Goal: Go to known website: Access a specific website the user already knows

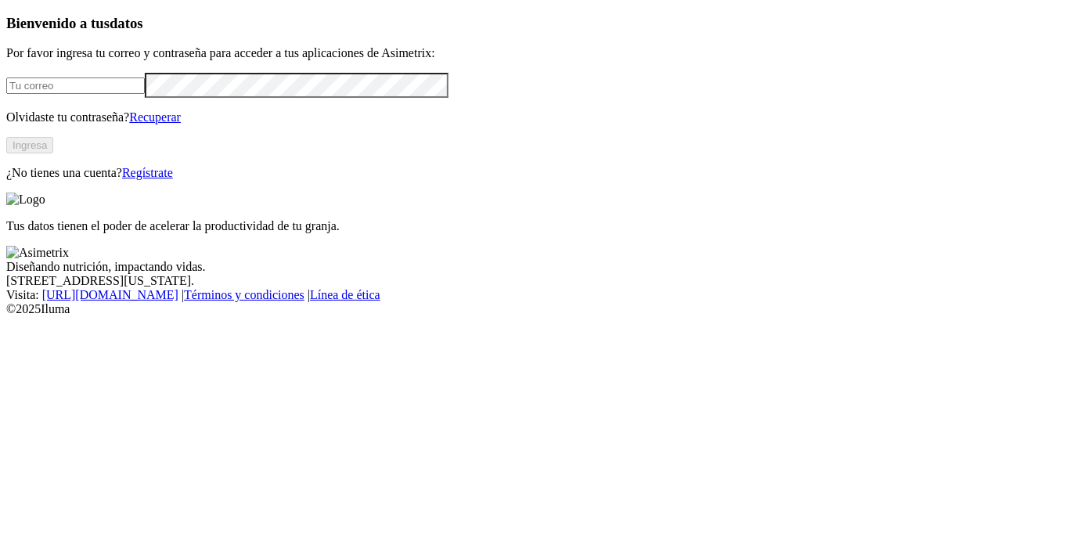
click at [88, 94] on input "email" at bounding box center [75, 85] width 138 height 16
type input "[EMAIL_ADDRESS][DOMAIN_NAME]"
click input "submit" at bounding box center [0, 0] width 0 height 0
